Goal: Contribute content

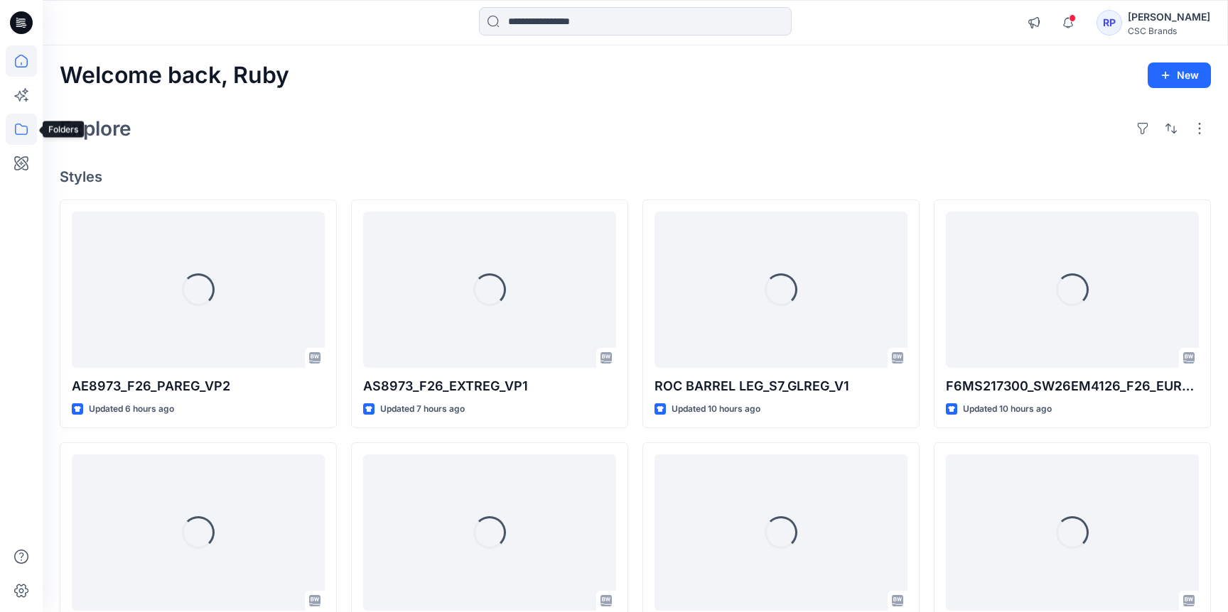
click at [13, 126] on icon at bounding box center [21, 129] width 31 height 31
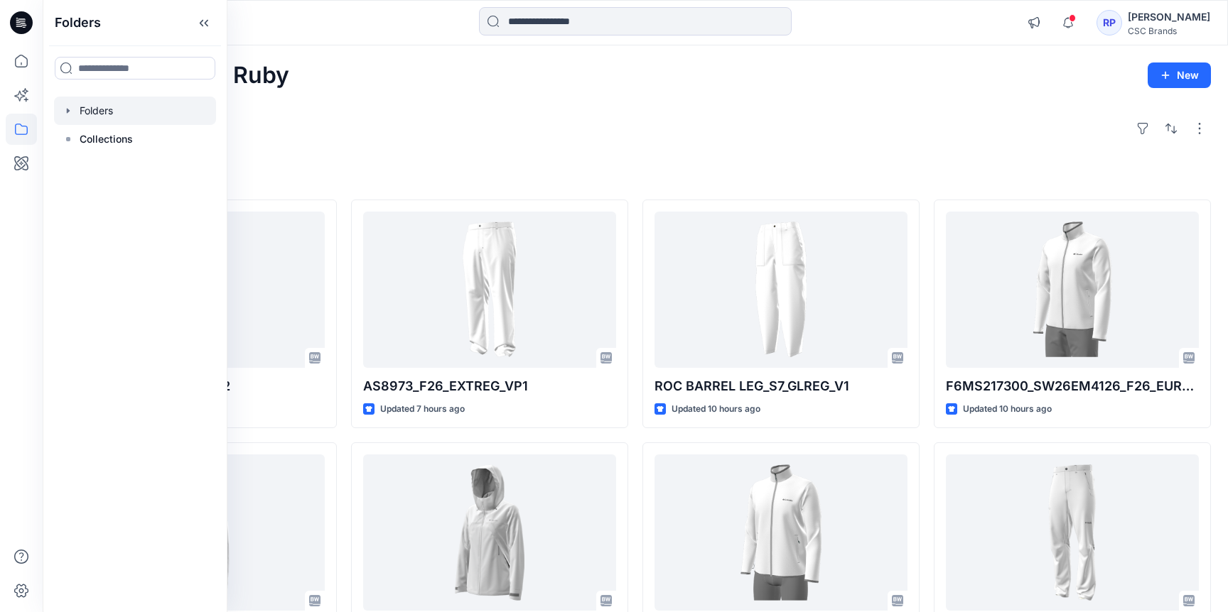
click at [103, 108] on div at bounding box center [135, 111] width 162 height 28
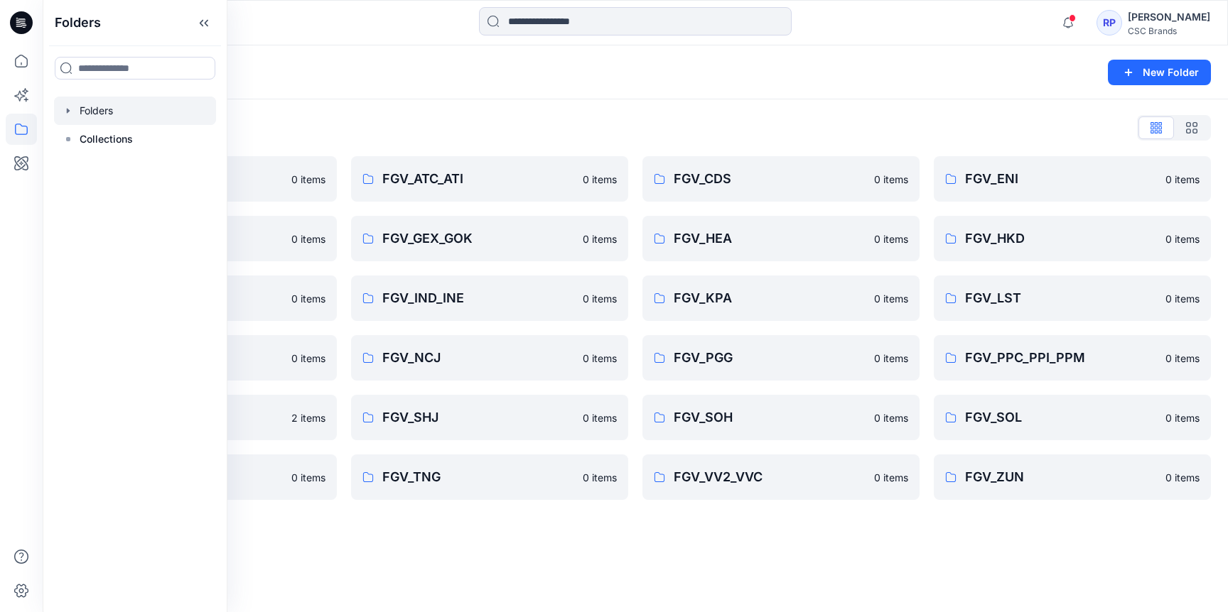
click at [503, 64] on div "Folders" at bounding box center [580, 73] width 1040 height 20
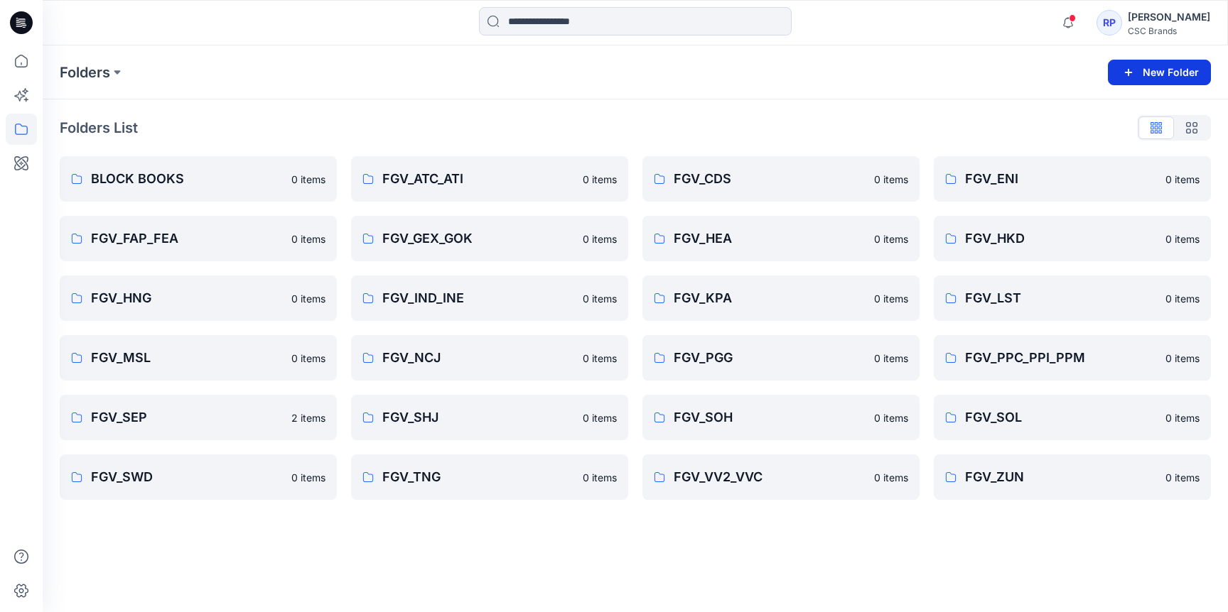
click at [1186, 75] on button "New Folder" at bounding box center [1159, 73] width 103 height 26
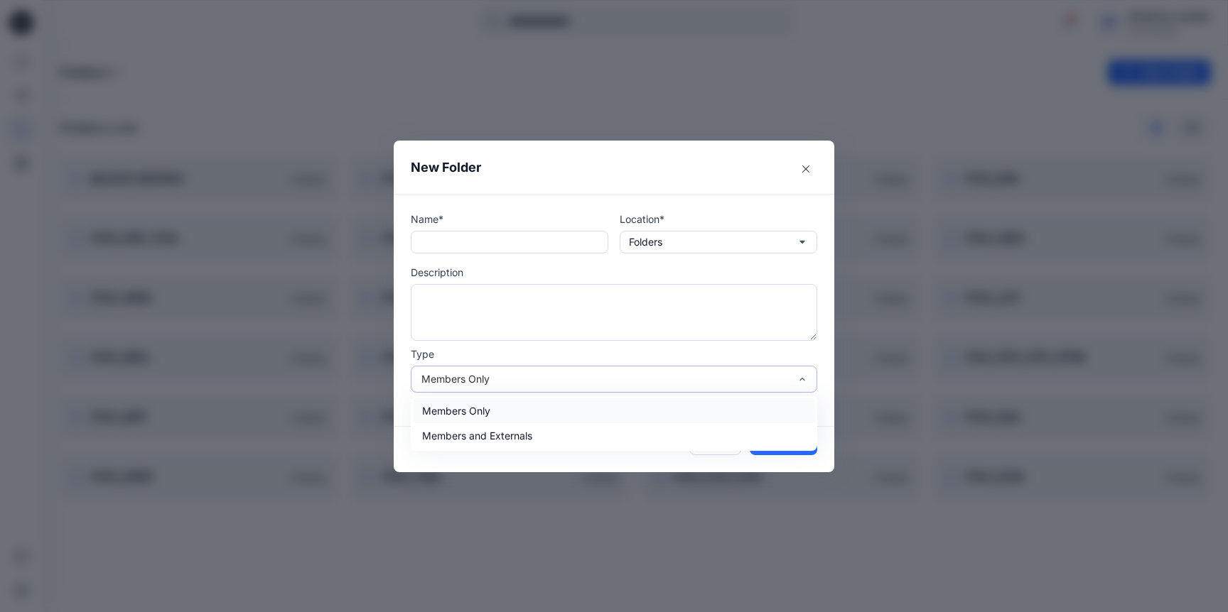
click at [569, 381] on div "Members Only" at bounding box center [605, 379] width 368 height 15
click at [715, 442] on button "Cancel" at bounding box center [715, 444] width 52 height 23
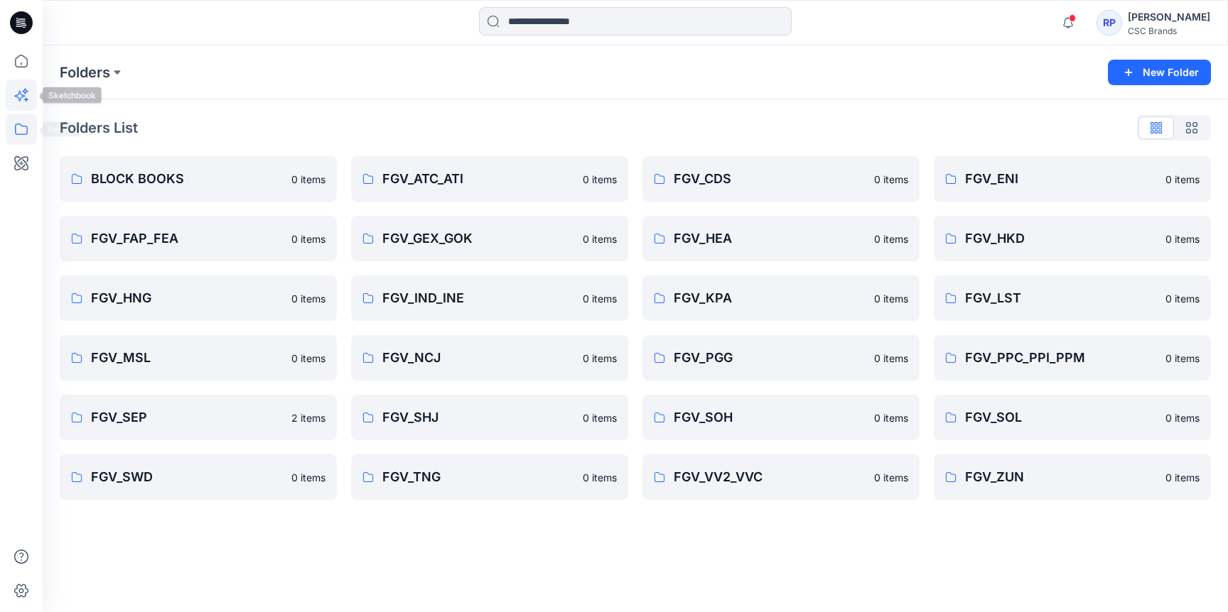
click at [26, 105] on icon at bounding box center [21, 95] width 31 height 31
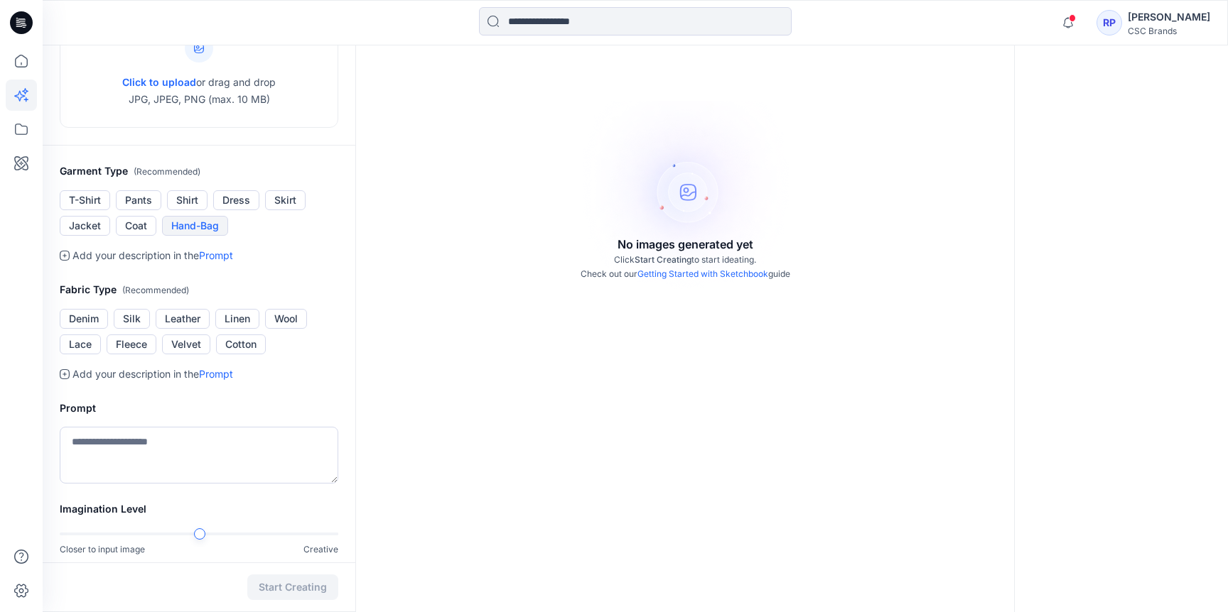
scroll to position [158, 0]
click at [229, 200] on button "Dress" at bounding box center [236, 200] width 46 height 20
click at [108, 441] on textarea at bounding box center [199, 454] width 278 height 57
click at [138, 322] on button "Silk" at bounding box center [132, 318] width 36 height 20
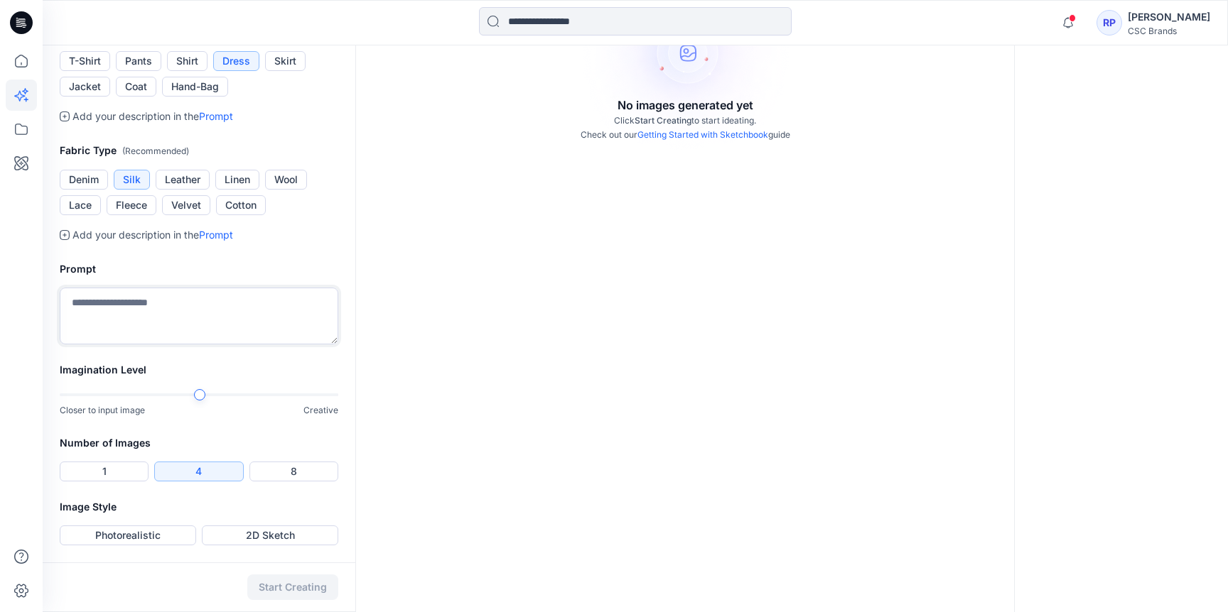
click at [162, 305] on textarea at bounding box center [199, 316] width 278 height 57
click at [168, 302] on textarea at bounding box center [199, 316] width 278 height 57
click at [124, 476] on button "1" at bounding box center [104, 472] width 89 height 20
click at [184, 320] on textarea at bounding box center [199, 316] width 278 height 57
click at [205, 467] on button "4" at bounding box center [198, 472] width 89 height 20
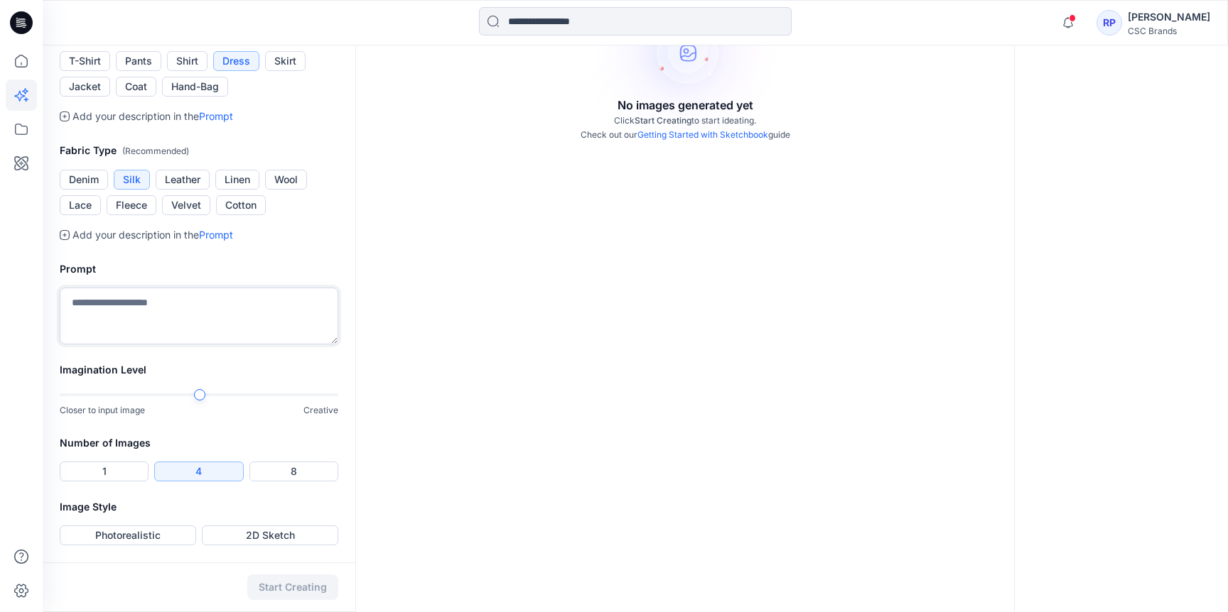
click at [163, 307] on textarea at bounding box center [199, 316] width 278 height 57
type textarea "**********"
click at [120, 536] on button "Photorealistic" at bounding box center [128, 536] width 136 height 20
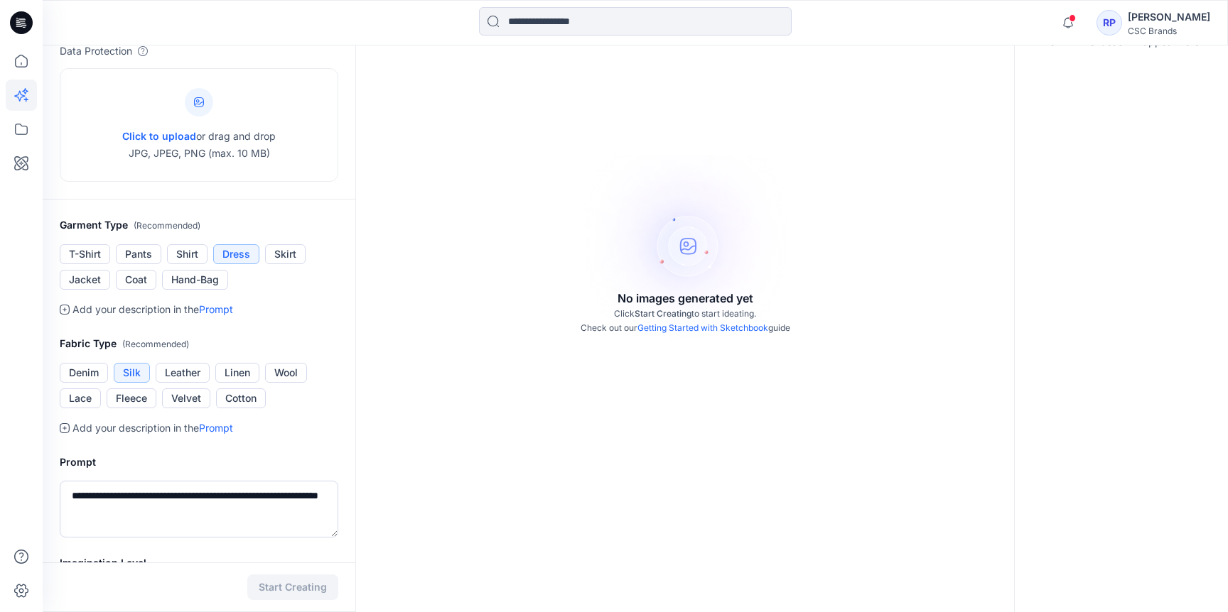
scroll to position [0, 0]
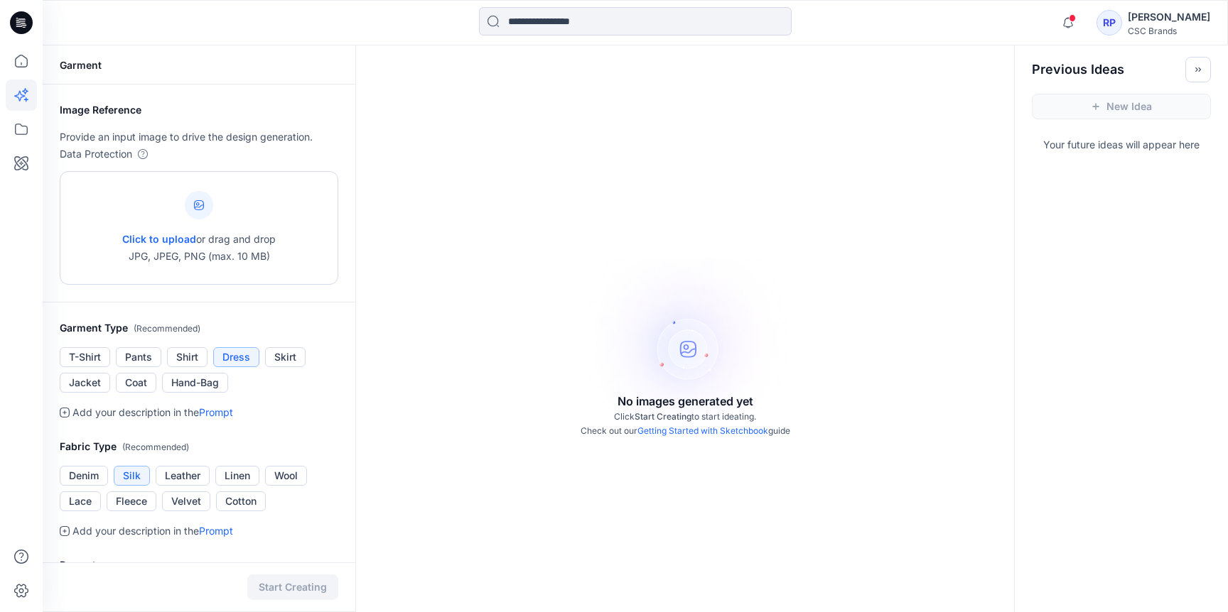
click at [186, 237] on span "Click to upload" at bounding box center [159, 239] width 74 height 12
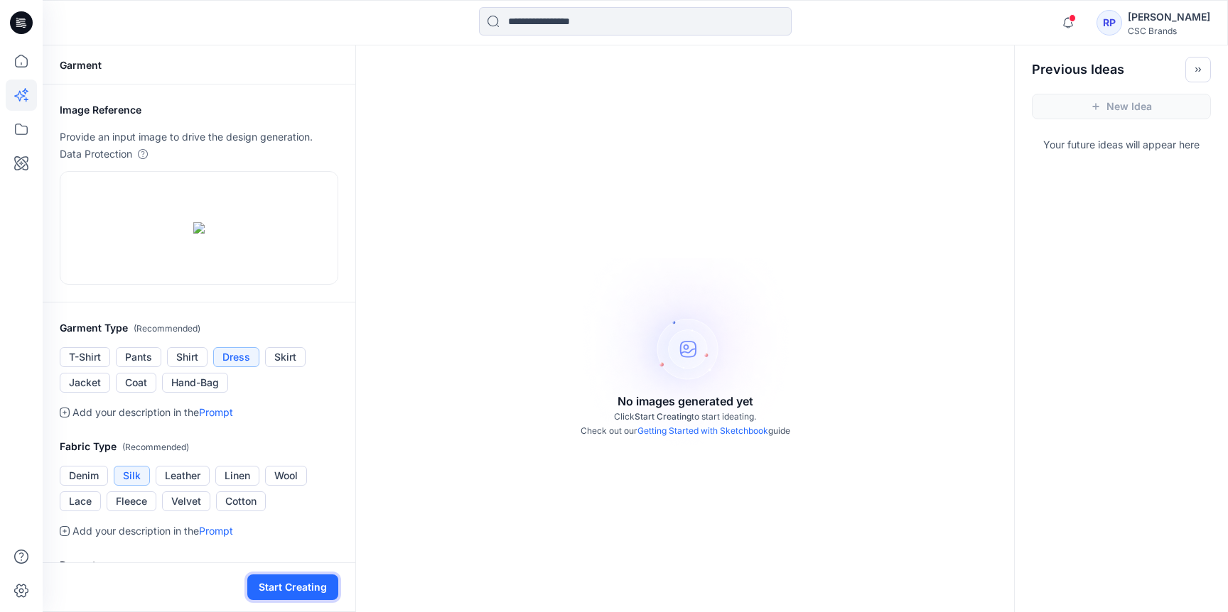
click at [294, 590] on button "Start Creating" at bounding box center [292, 588] width 91 height 26
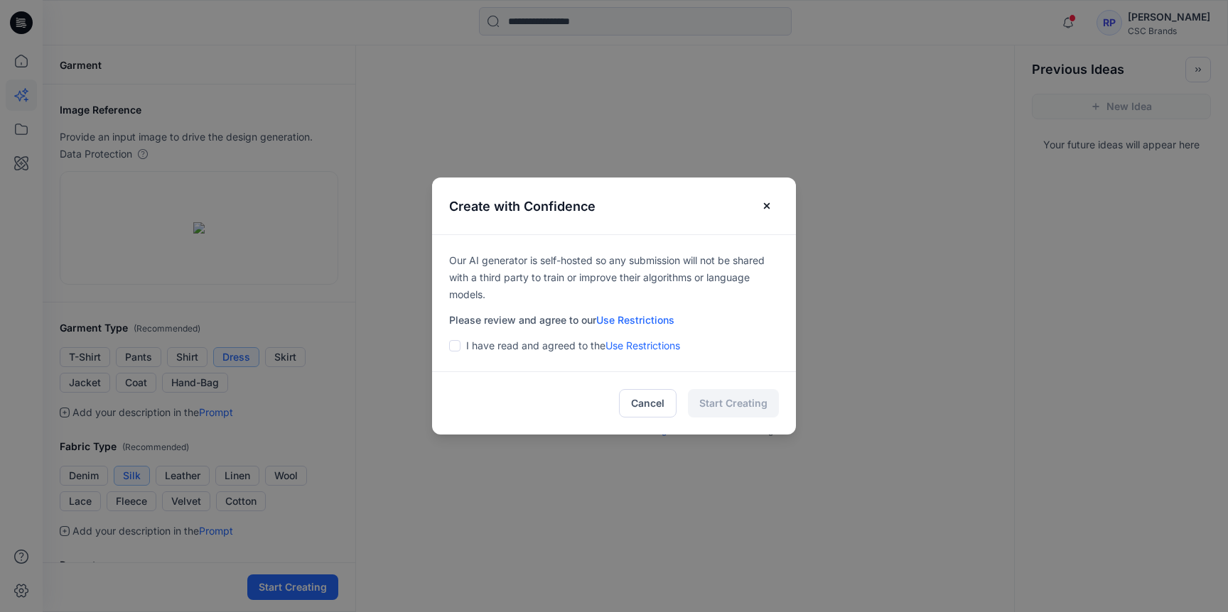
click at [528, 353] on p "I have read and agreed to the Use Restrictions" at bounding box center [573, 345] width 214 height 17
click at [514, 343] on p "I have read and agreed to the Use Restrictions" at bounding box center [573, 345] width 214 height 17
click at [460, 346] on div "I have read and agreed to the Use Restrictions" at bounding box center [614, 345] width 330 height 17
click at [455, 346] on span at bounding box center [454, 345] width 11 height 11
click at [703, 396] on button "Start Creating" at bounding box center [733, 403] width 91 height 28
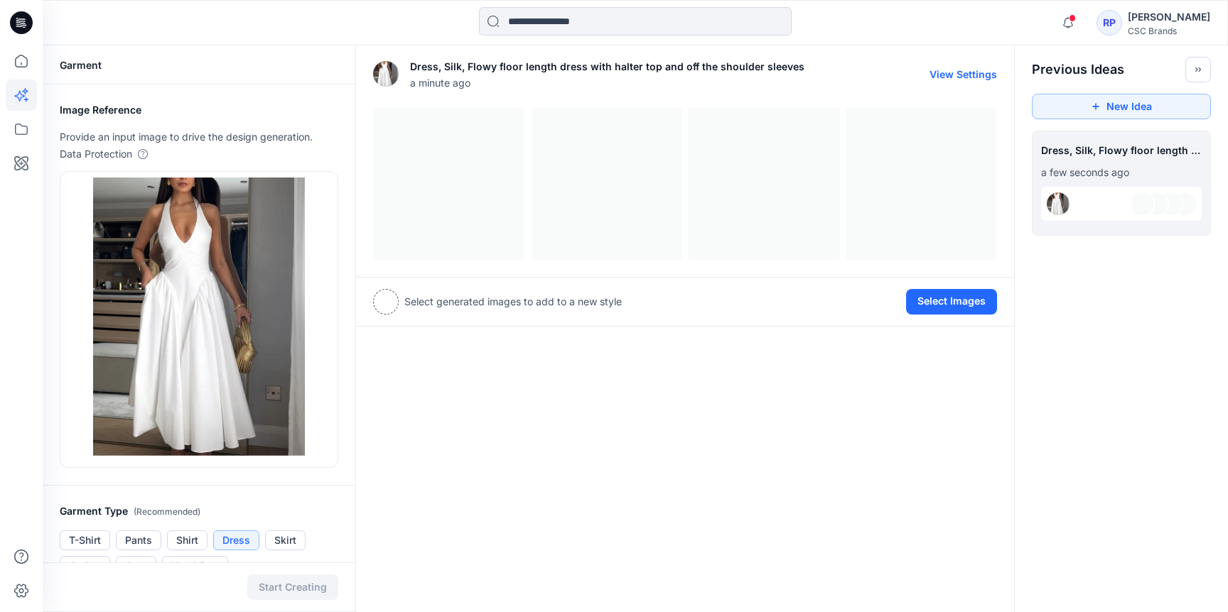
click at [435, 169] on div at bounding box center [685, 184] width 624 height 152
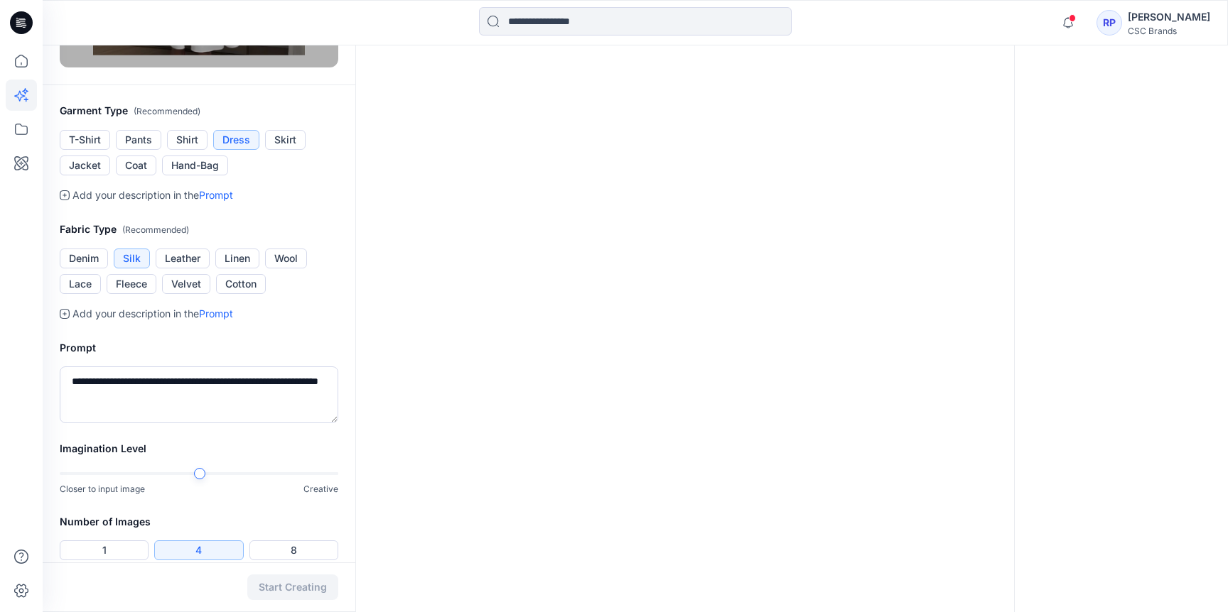
scroll to position [480, 0]
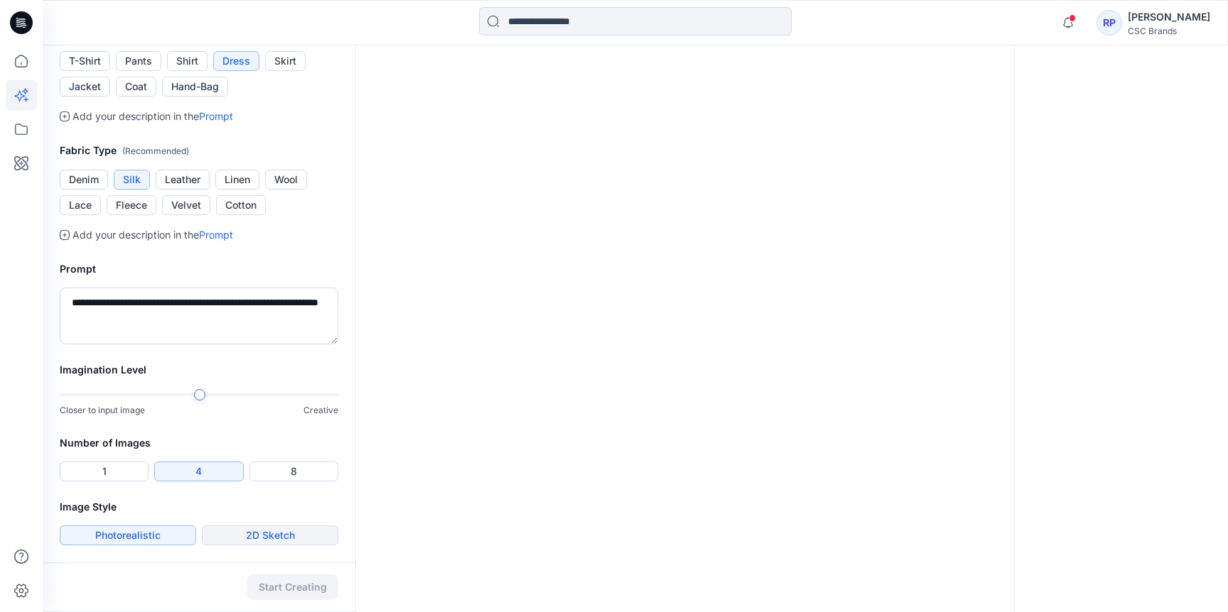
click at [271, 539] on button "2D Sketch" at bounding box center [270, 536] width 136 height 20
click at [284, 596] on button "Start Creating" at bounding box center [292, 588] width 91 height 26
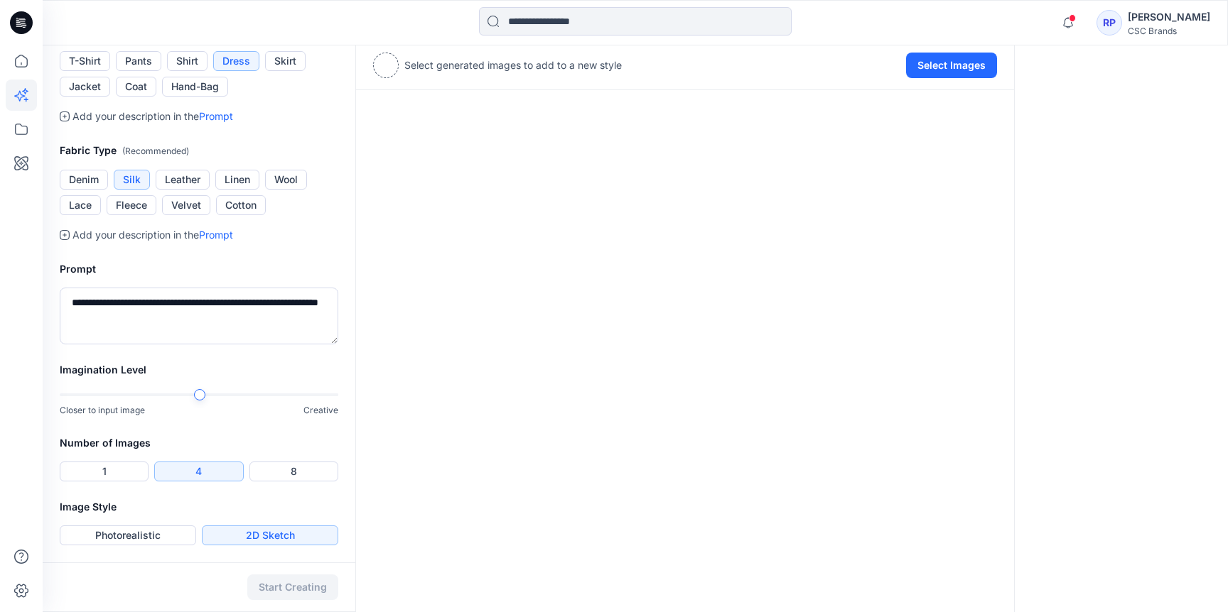
scroll to position [0, 0]
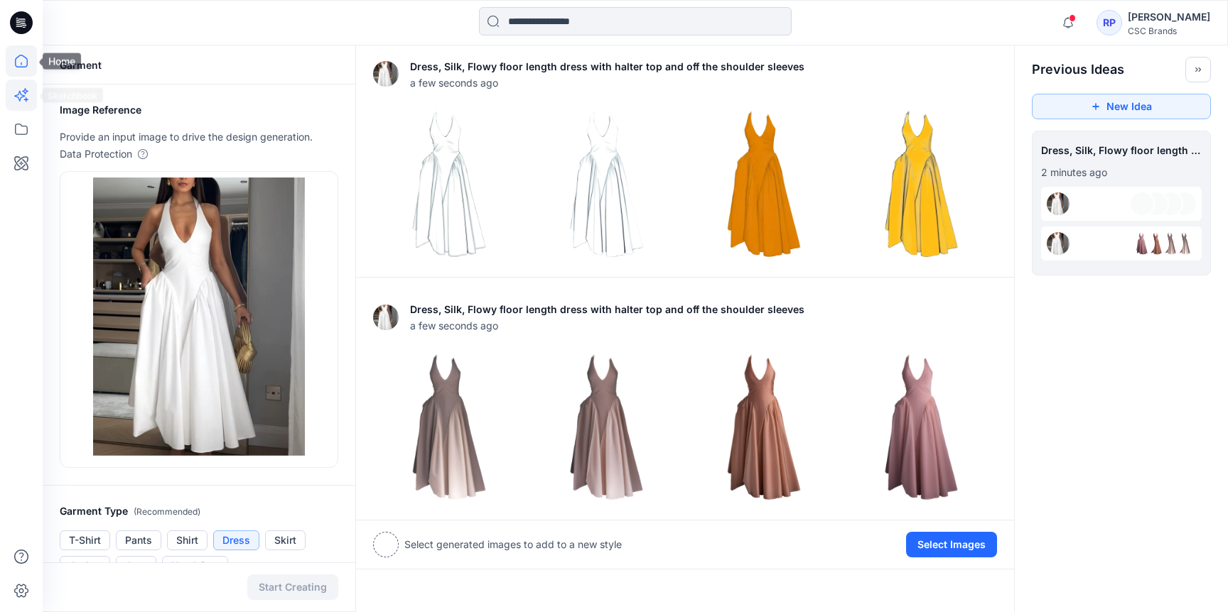
click at [24, 67] on icon at bounding box center [21, 61] width 13 height 13
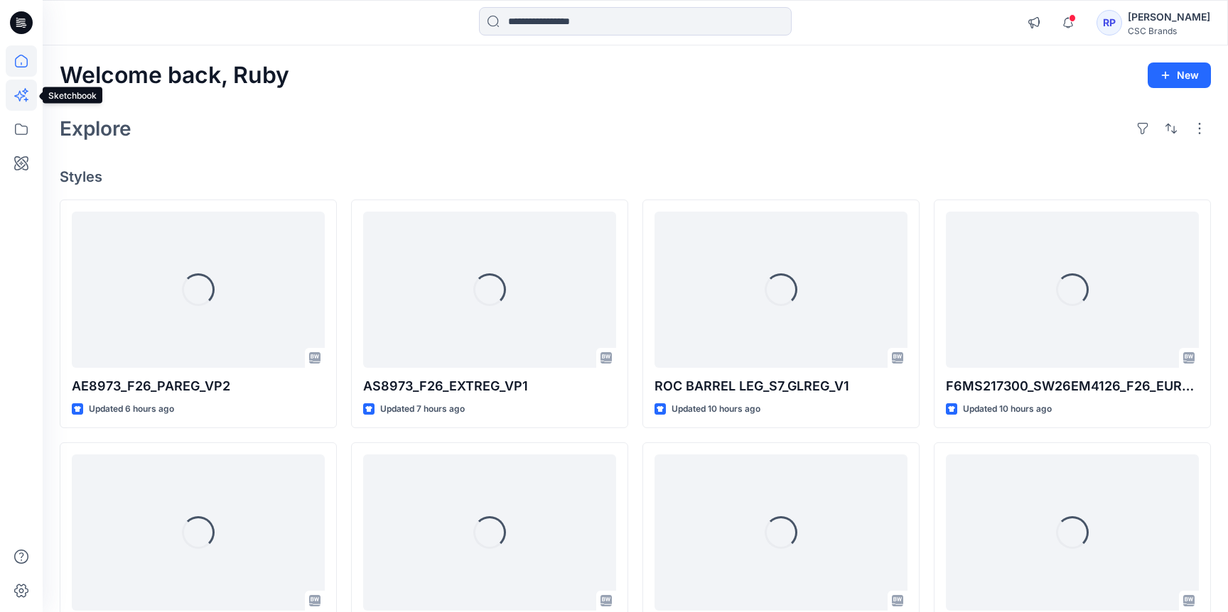
click at [16, 103] on icon at bounding box center [21, 95] width 31 height 31
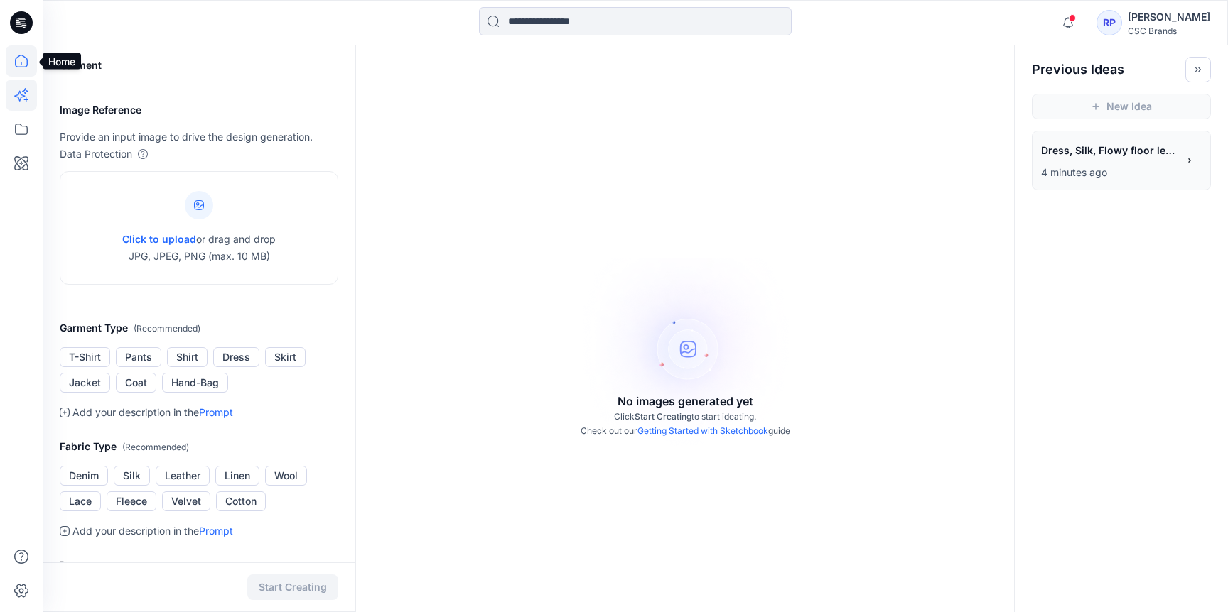
click at [21, 67] on icon at bounding box center [21, 60] width 31 height 31
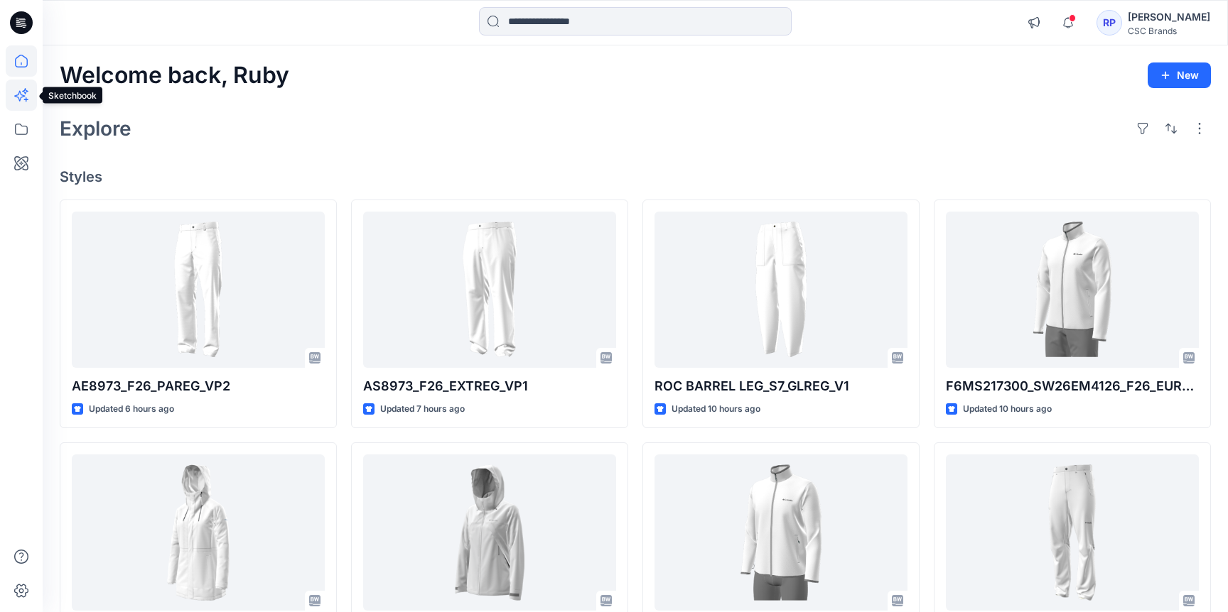
click at [18, 102] on icon at bounding box center [21, 95] width 31 height 31
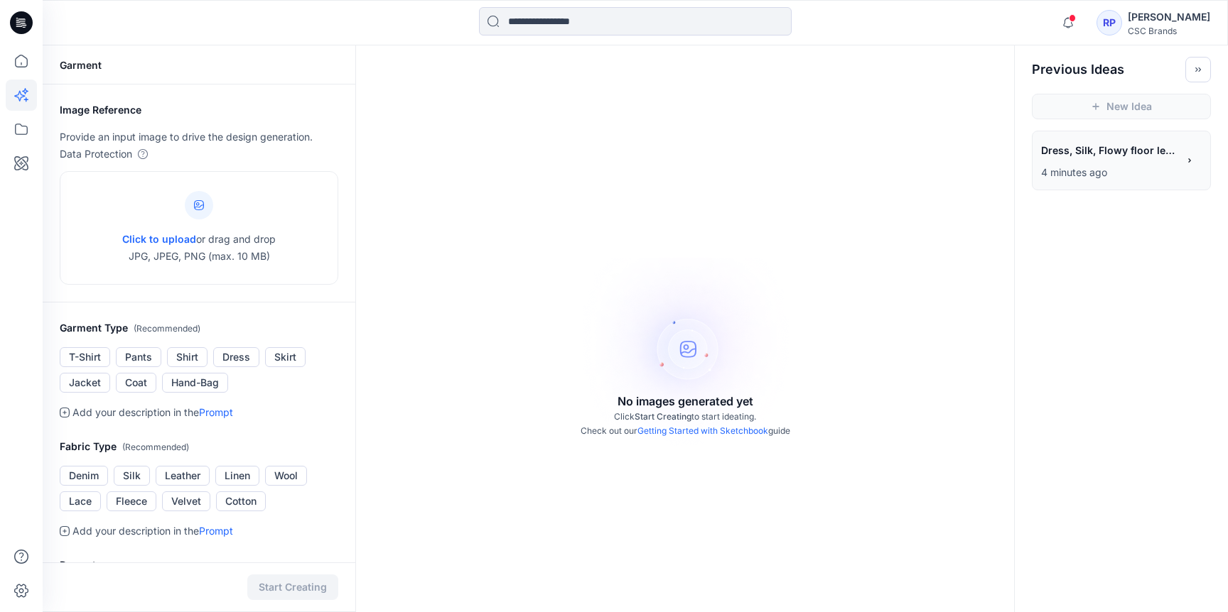
click at [1191, 161] on icon at bounding box center [1189, 161] width 10 height 10
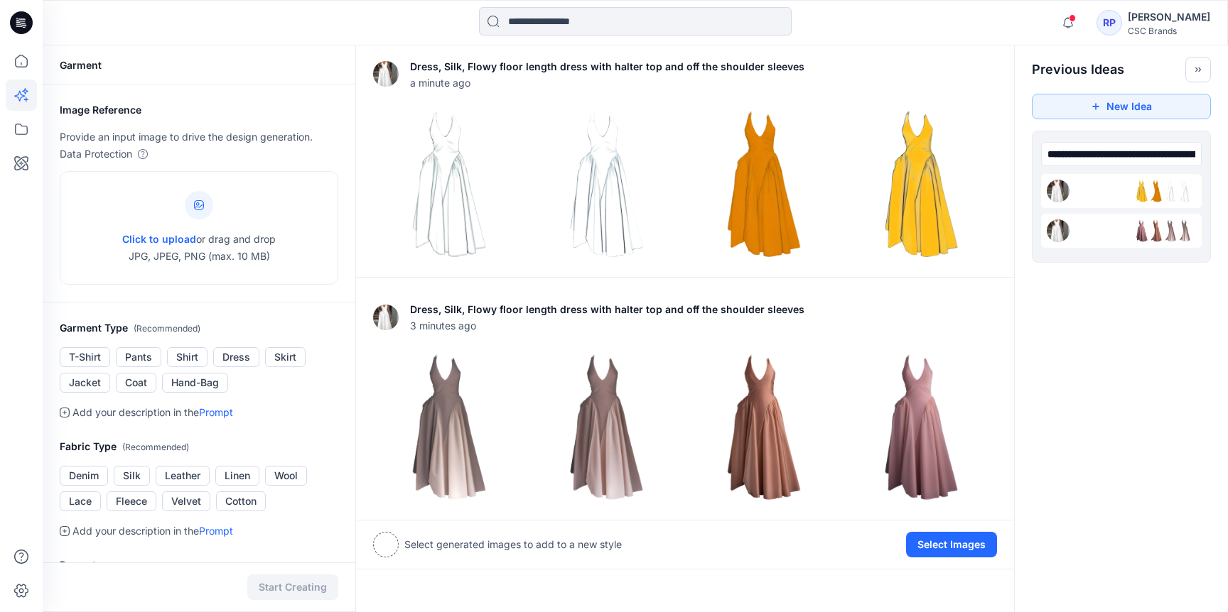
scroll to position [0, 234]
click at [1186, 152] on div "**********" at bounding box center [1121, 154] width 161 height 28
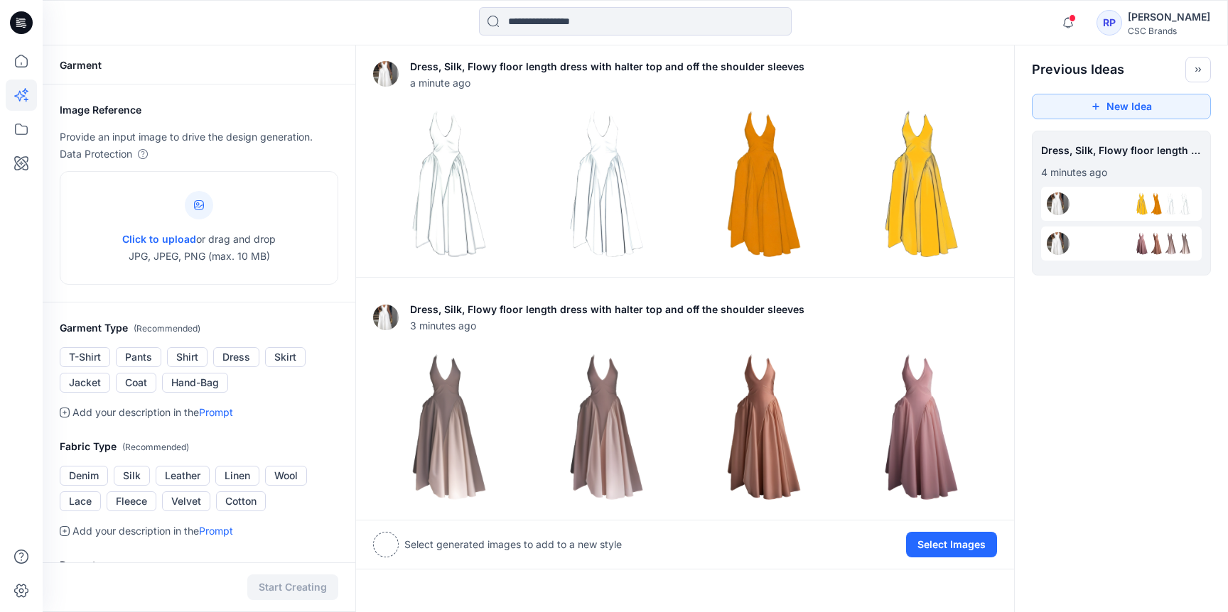
scroll to position [0, 0]
click at [1208, 276] on div "**********" at bounding box center [1120, 212] width 213 height 162
click at [1191, 75] on button "Toggle idea bar" at bounding box center [1198, 70] width 26 height 26
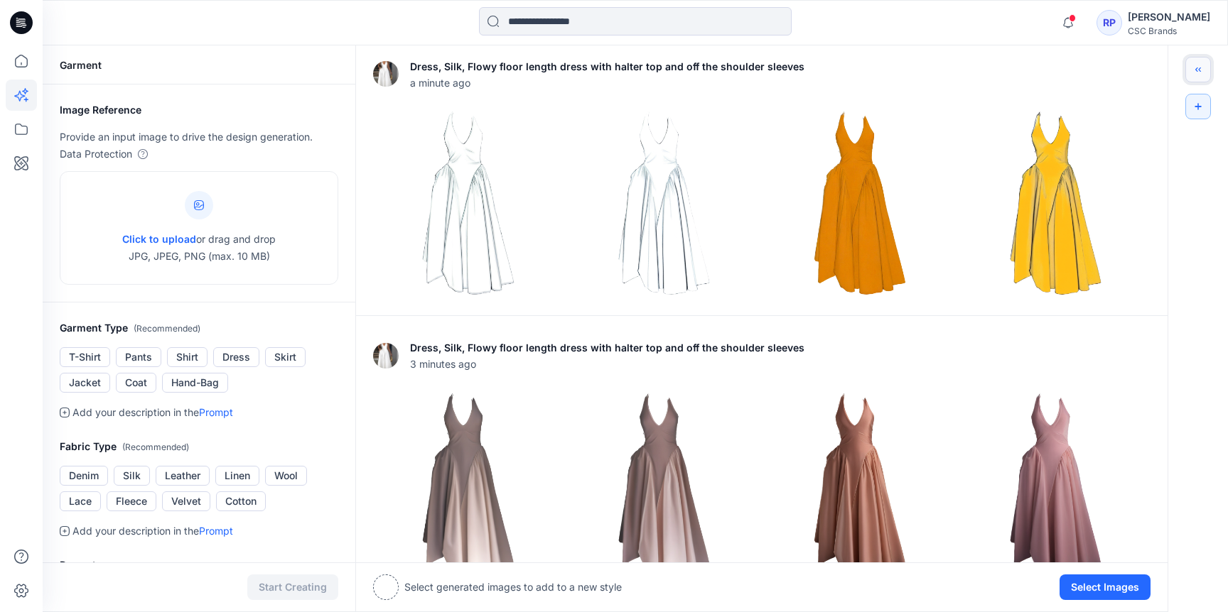
click at [1191, 76] on button "Toggle idea bar" at bounding box center [1198, 70] width 26 height 26
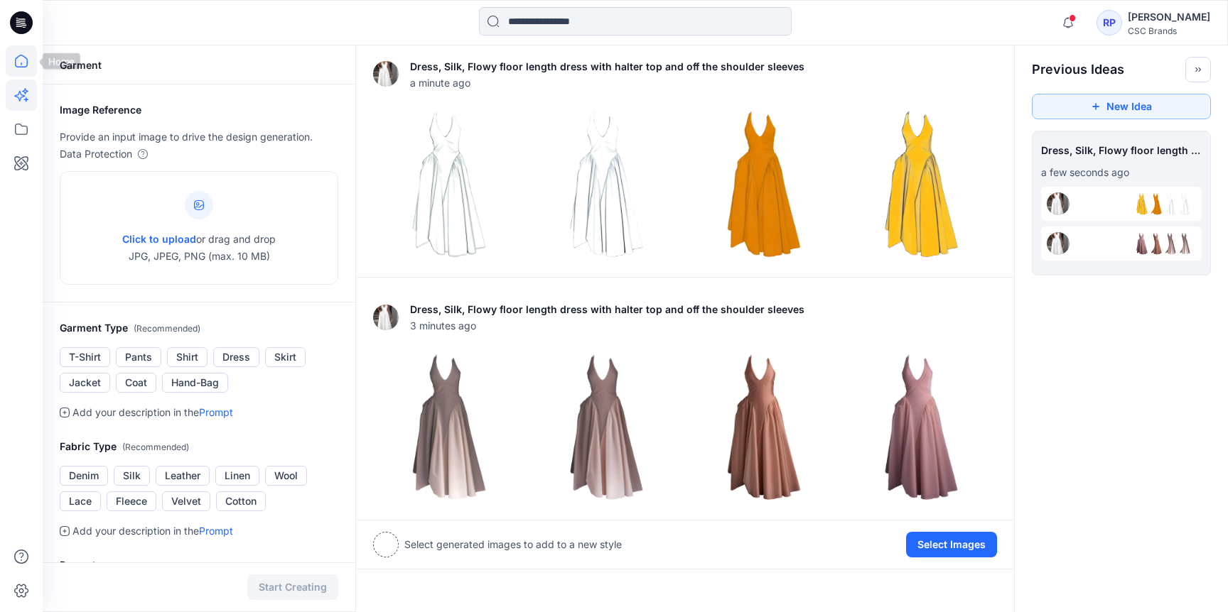
click at [17, 63] on icon at bounding box center [21, 60] width 31 height 31
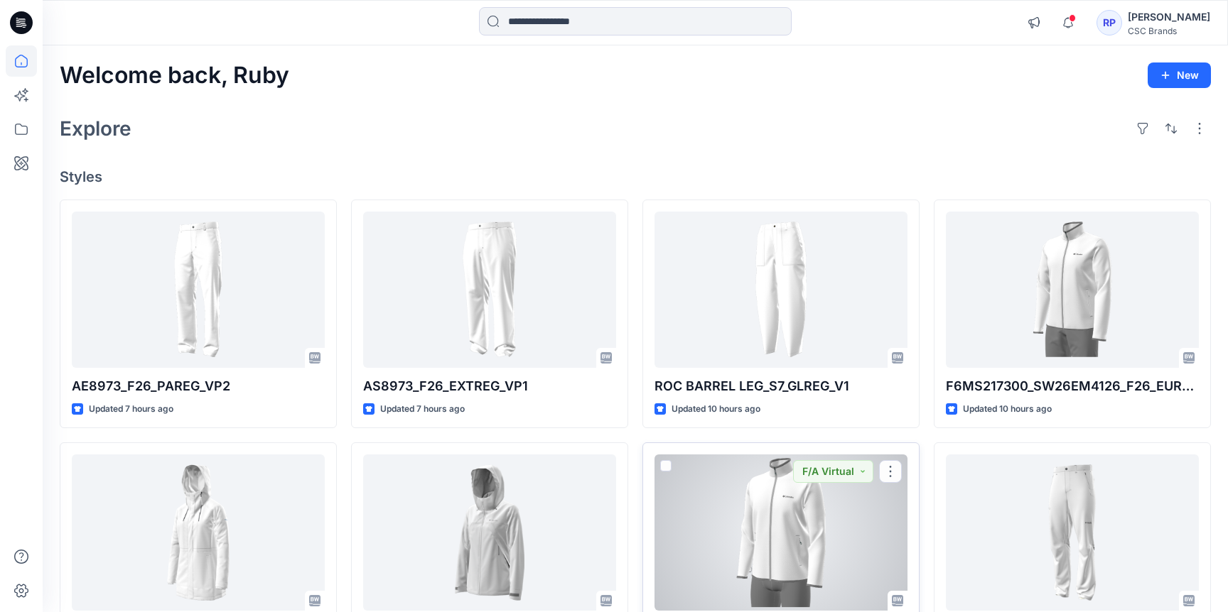
click at [683, 471] on div at bounding box center [780, 533] width 253 height 156
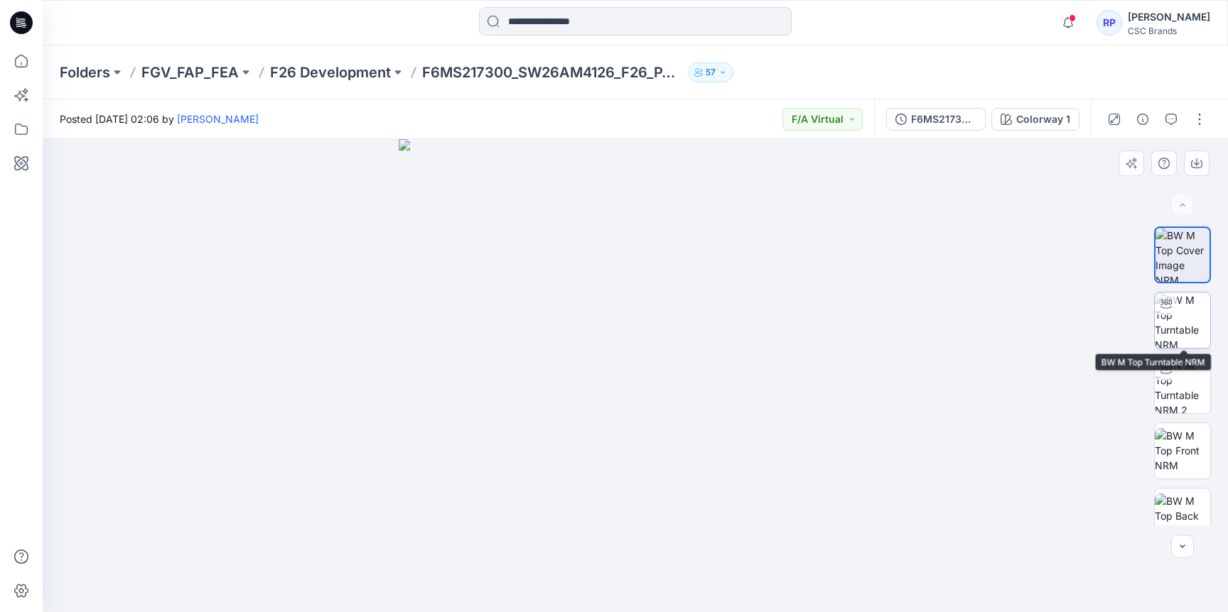
click at [1176, 328] on img at bounding box center [1181, 320] width 55 height 55
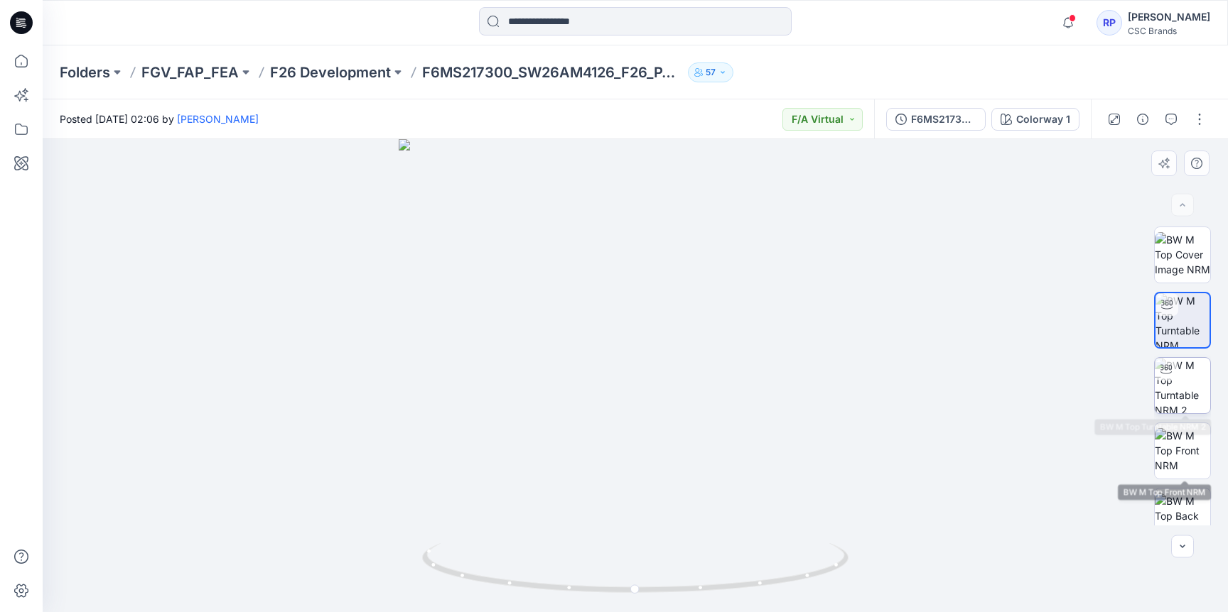
click at [1182, 401] on img at bounding box center [1181, 385] width 55 height 55
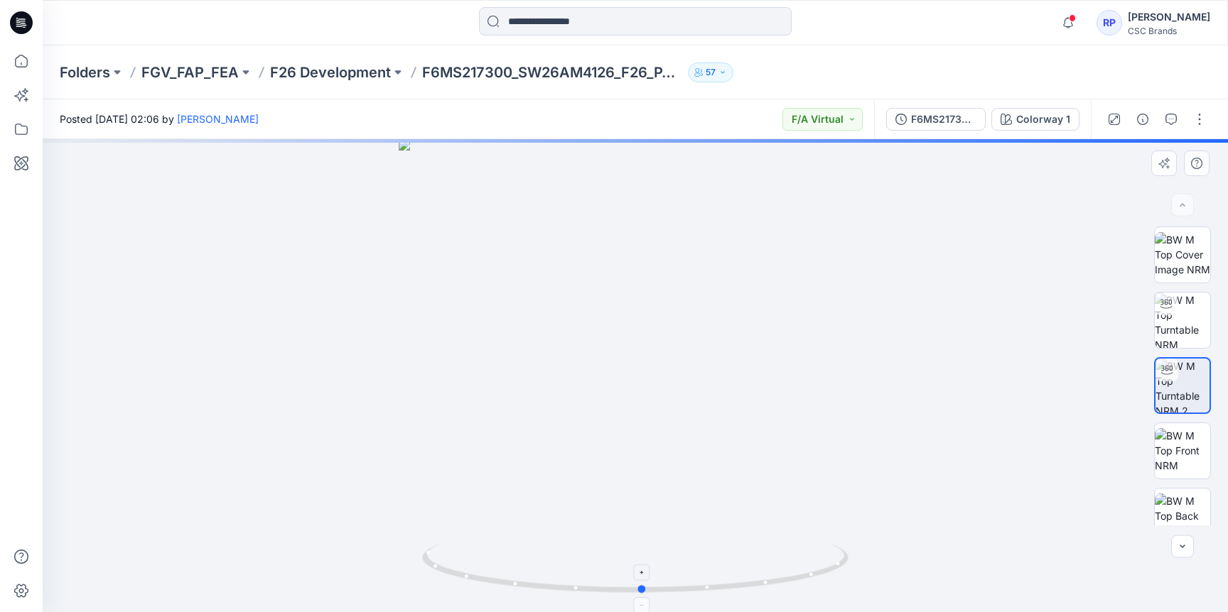
drag, startPoint x: 634, startPoint y: 589, endPoint x: 628, endPoint y: 553, distance: 36.8
click at [643, 554] on icon at bounding box center [637, 569] width 430 height 53
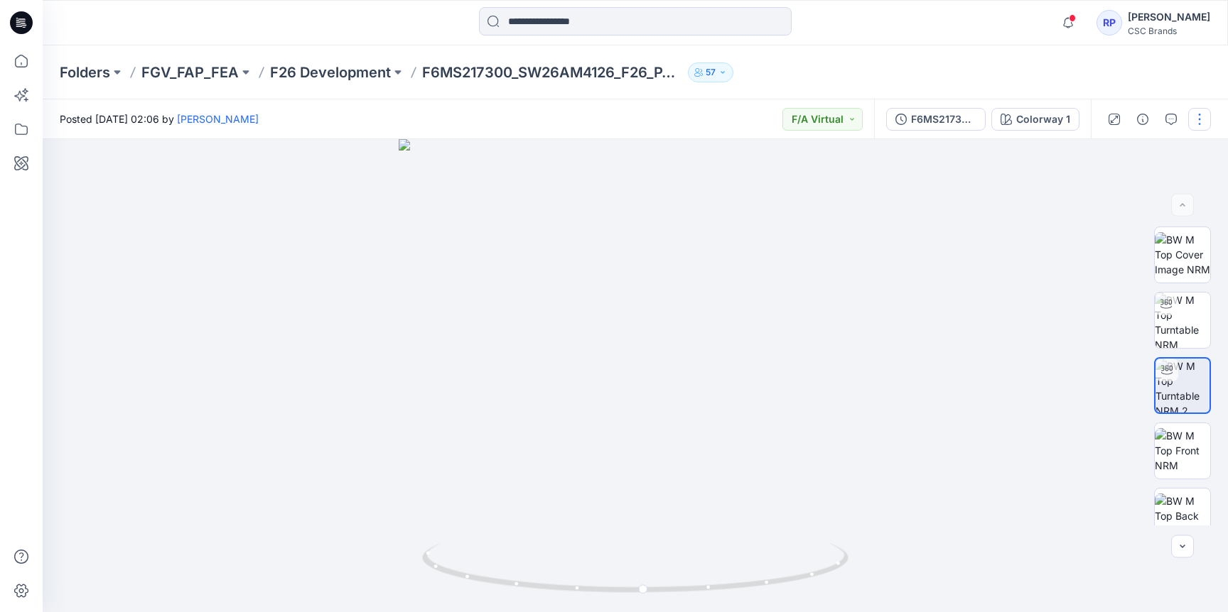
click at [1204, 121] on button "button" at bounding box center [1199, 119] width 23 height 23
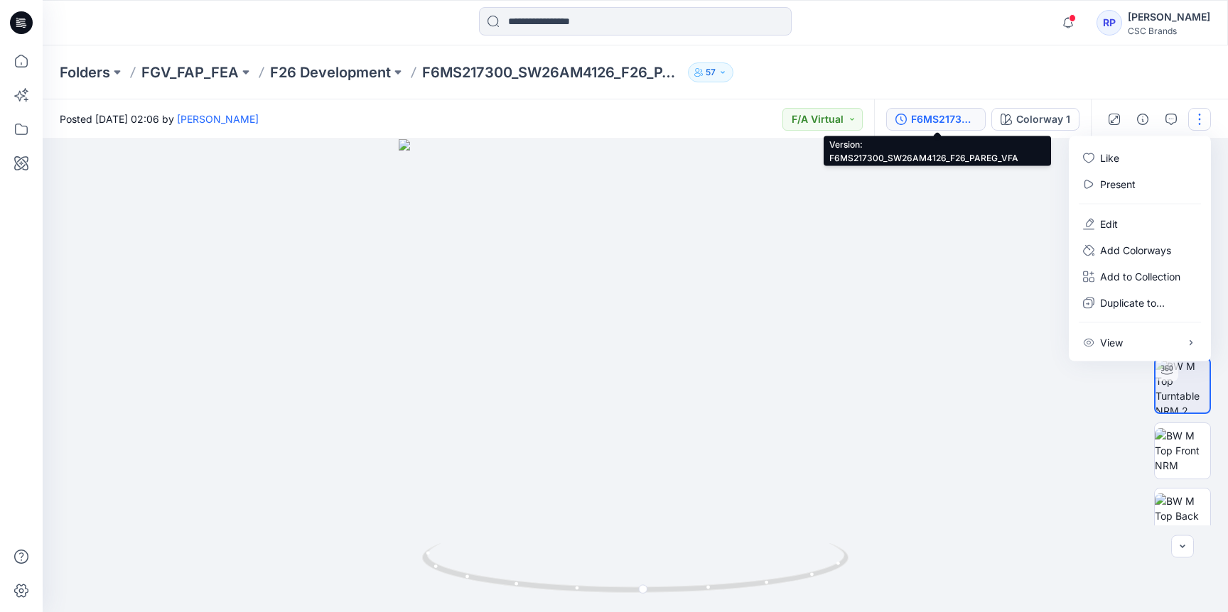
click at [966, 116] on div "F6MS217300_SW26AM4126_F26_PAREG_VFA" at bounding box center [943, 120] width 65 height 16
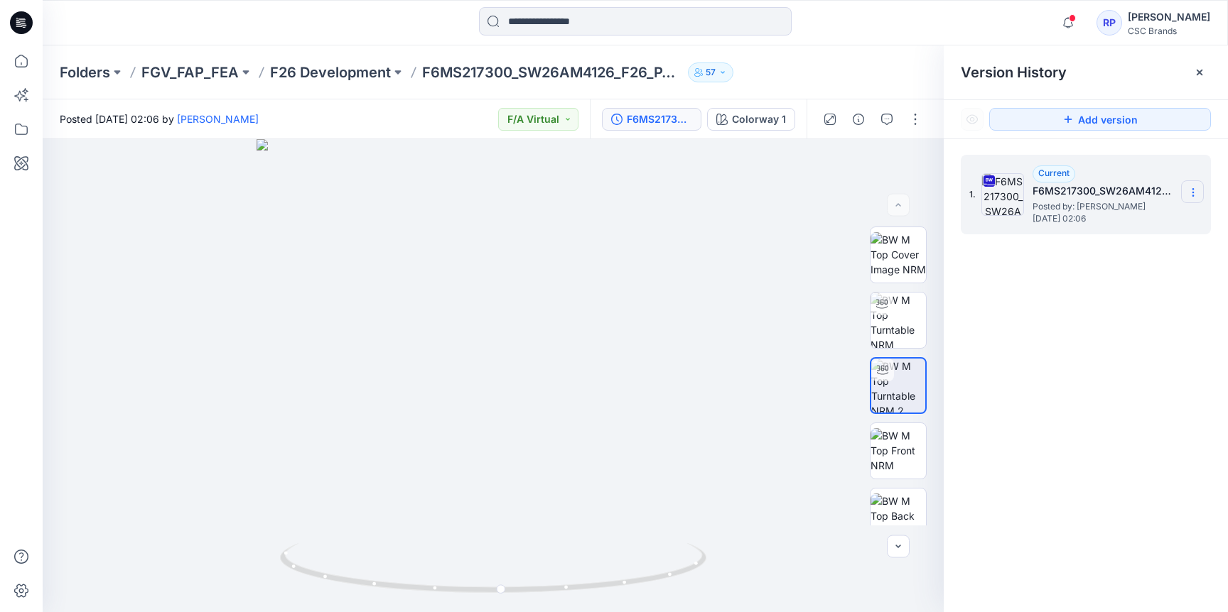
click at [1191, 194] on icon at bounding box center [1192, 192] width 11 height 11
click at [1117, 218] on span "Download Source BW File" at bounding box center [1120, 220] width 119 height 17
click at [889, 448] on img at bounding box center [897, 450] width 55 height 45
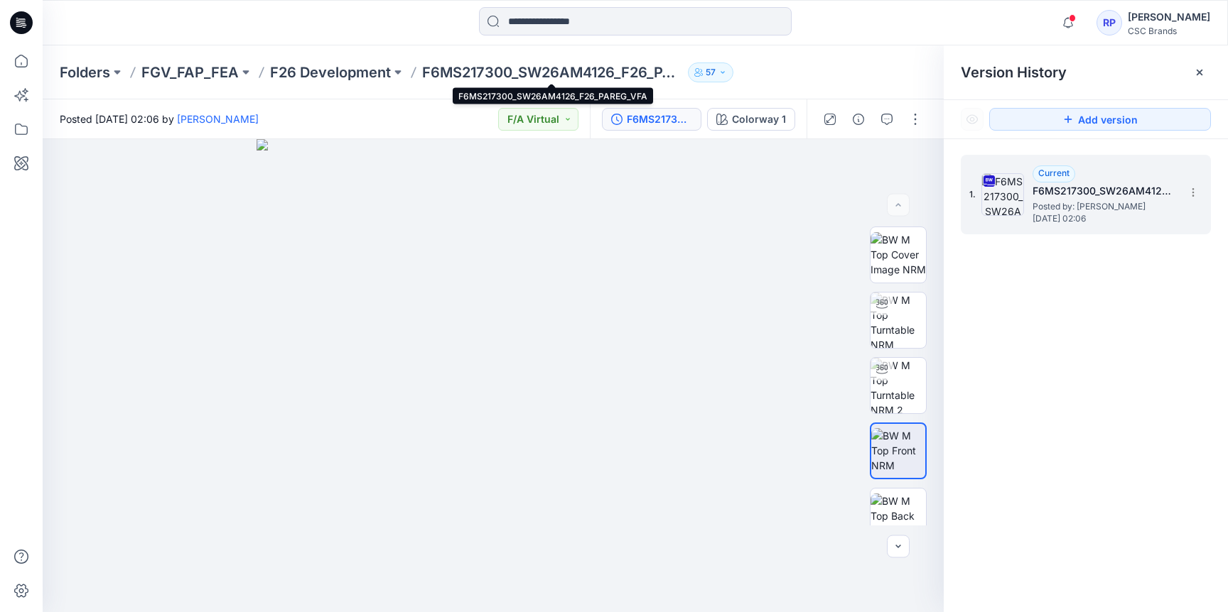
click at [507, 75] on p "F6MS217300_SW26AM4126_F26_PAREG_VFA" at bounding box center [552, 73] width 260 height 20
drag, startPoint x: 506, startPoint y: 75, endPoint x: 445, endPoint y: 73, distance: 61.1
click at [445, 73] on p "F6MS217300_SW26AM4126_F26_PAREG_VFA" at bounding box center [552, 73] width 260 height 20
drag, startPoint x: 511, startPoint y: 70, endPoint x: 421, endPoint y: 72, distance: 89.5
click at [422, 72] on p "F6MS217300_SW26AM4126_F26_PAREG_VFA" at bounding box center [552, 73] width 260 height 20
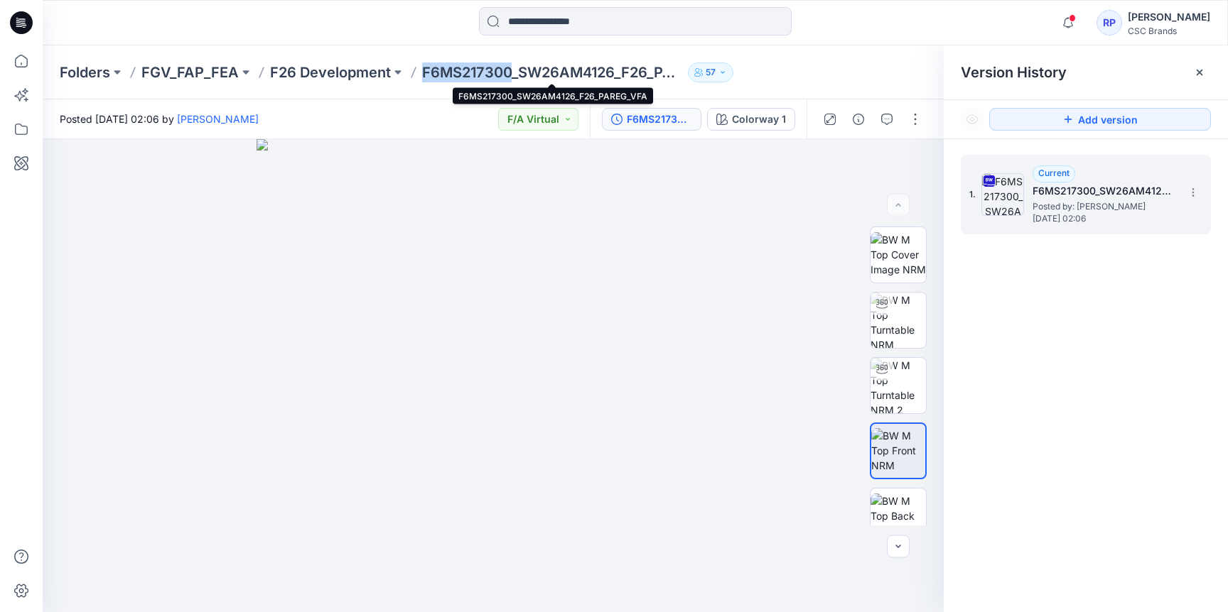
copy p "F6MS217300"
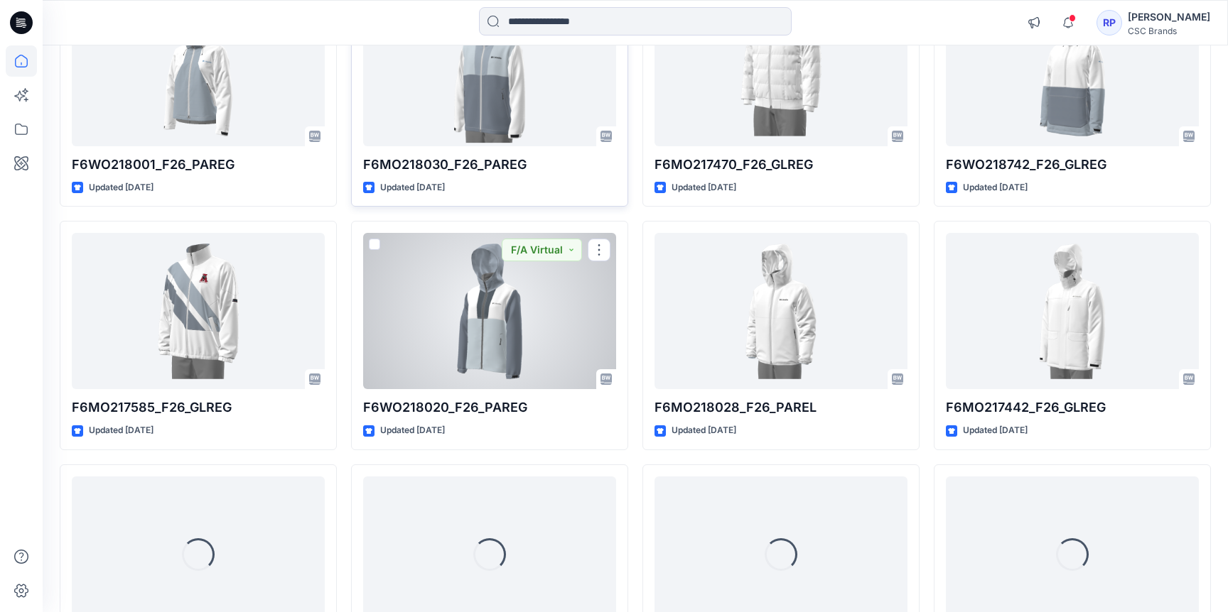
scroll to position [3388, 0]
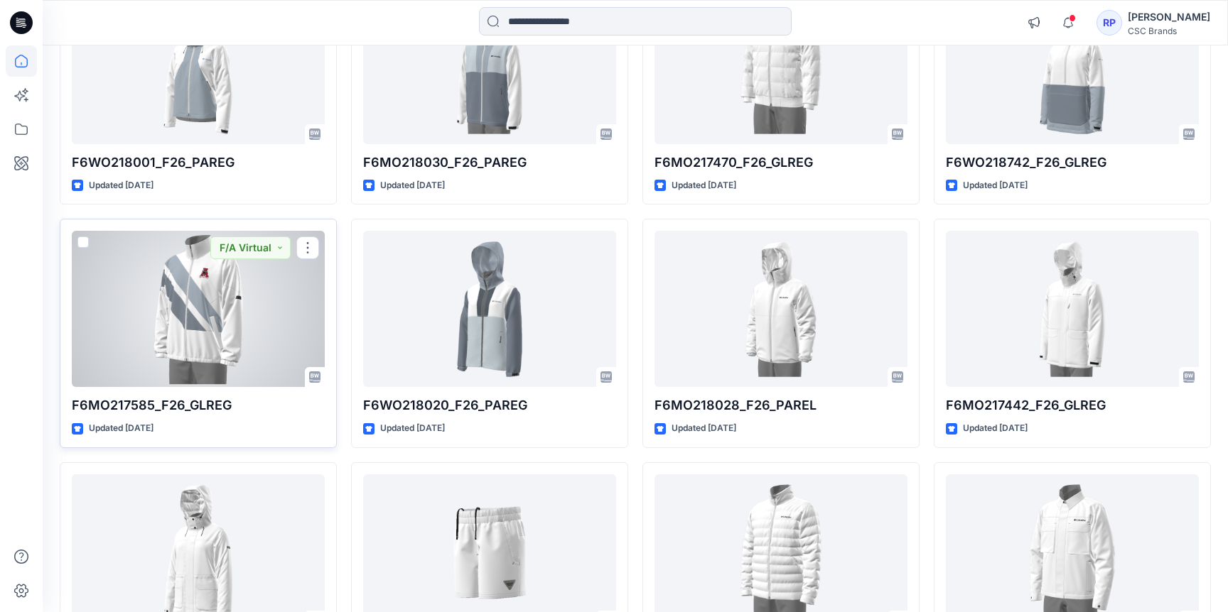
click at [178, 323] on div at bounding box center [198, 309] width 253 height 156
